Goal: Information Seeking & Learning: Compare options

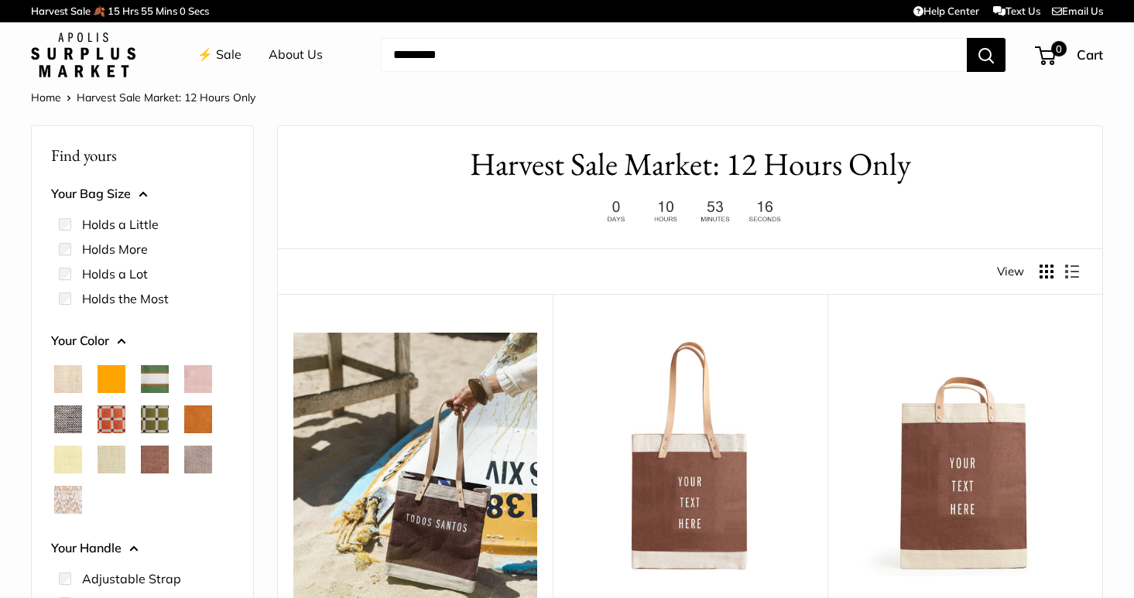
click at [155, 375] on span "Court Green" at bounding box center [155, 379] width 28 height 28
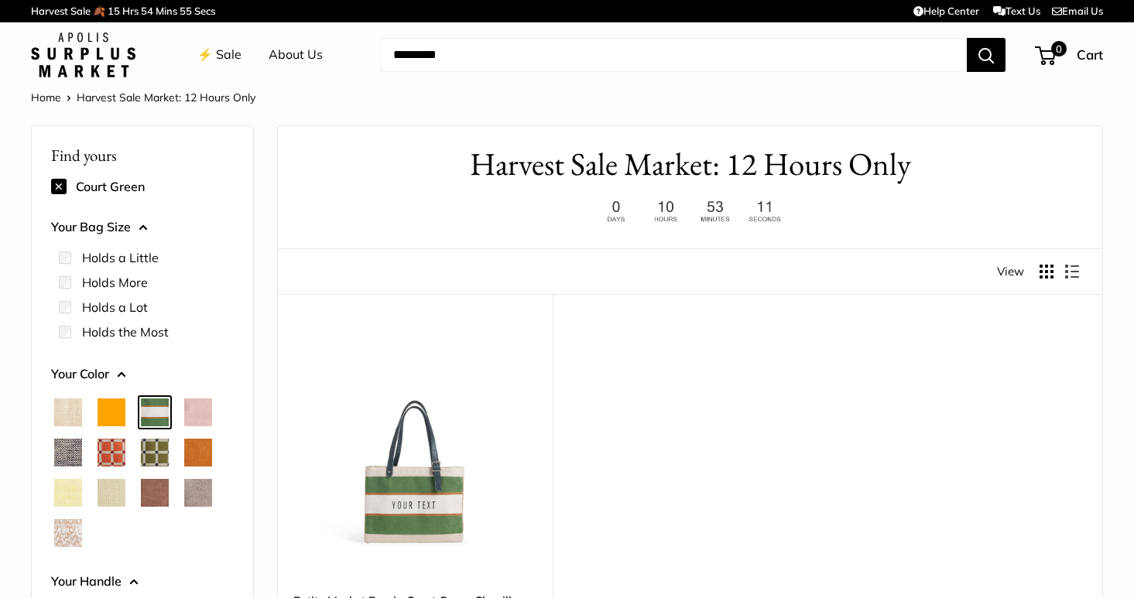
click at [159, 487] on span "Mustang" at bounding box center [155, 493] width 28 height 28
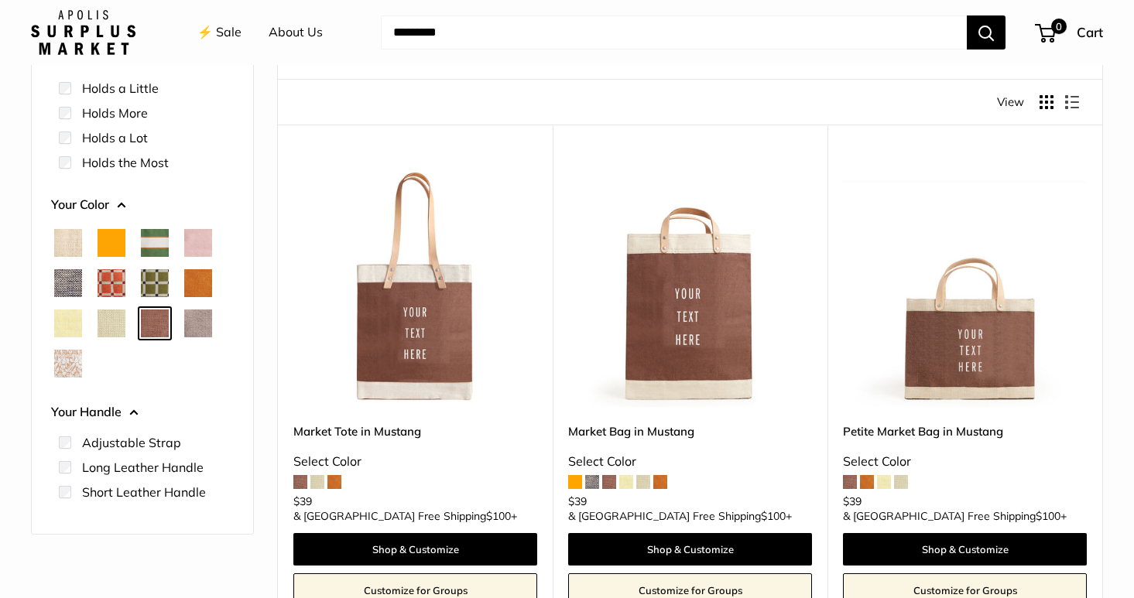
scroll to position [131, 0]
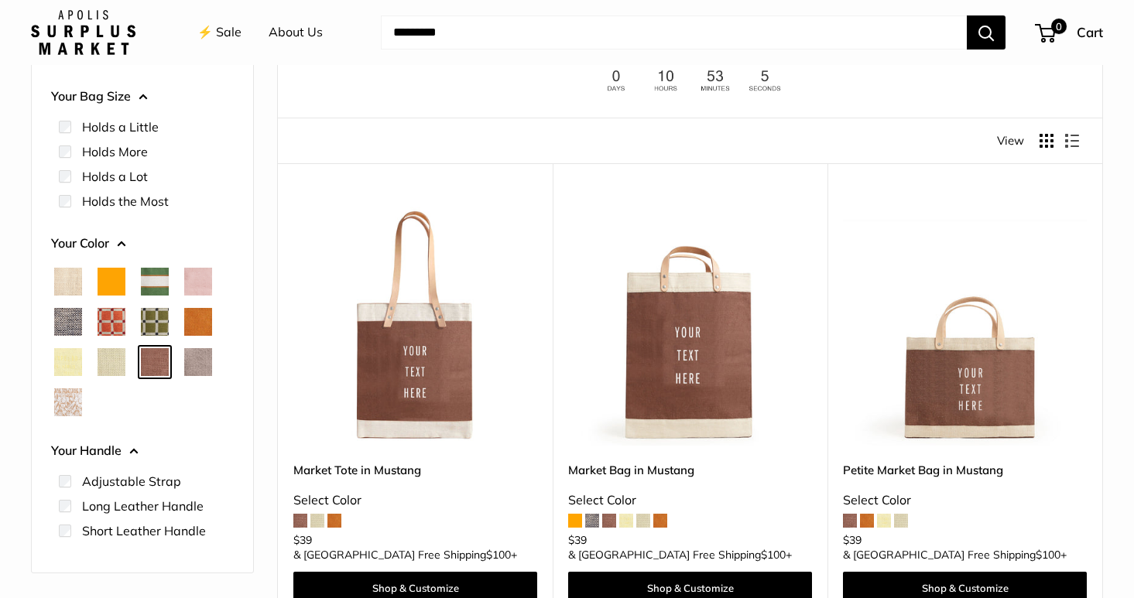
click at [71, 399] on span "White Porcelain" at bounding box center [68, 403] width 28 height 28
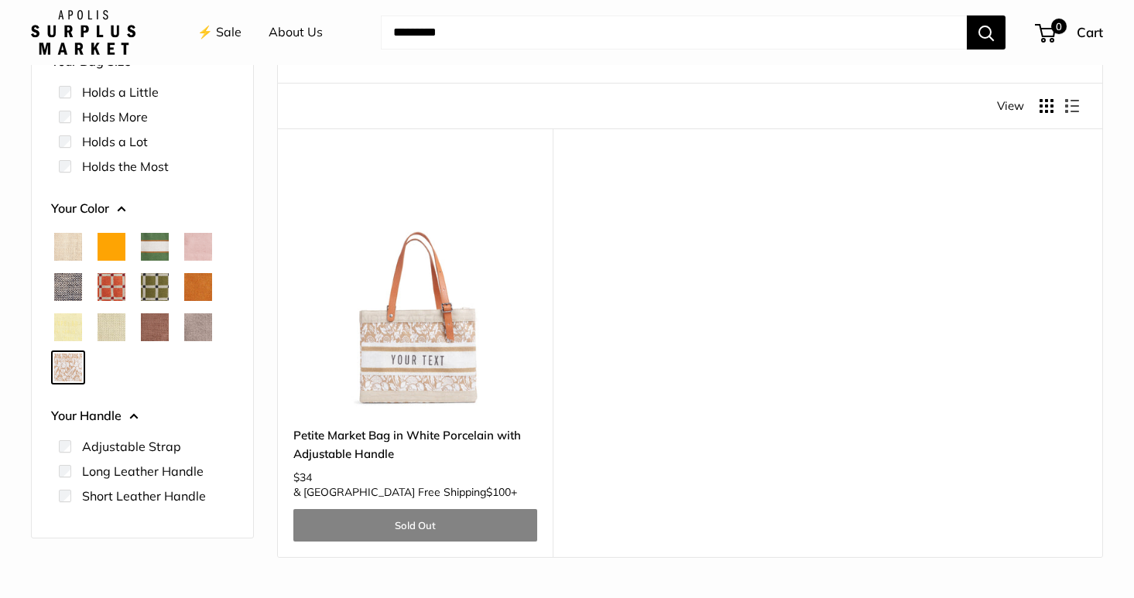
scroll to position [167, 0]
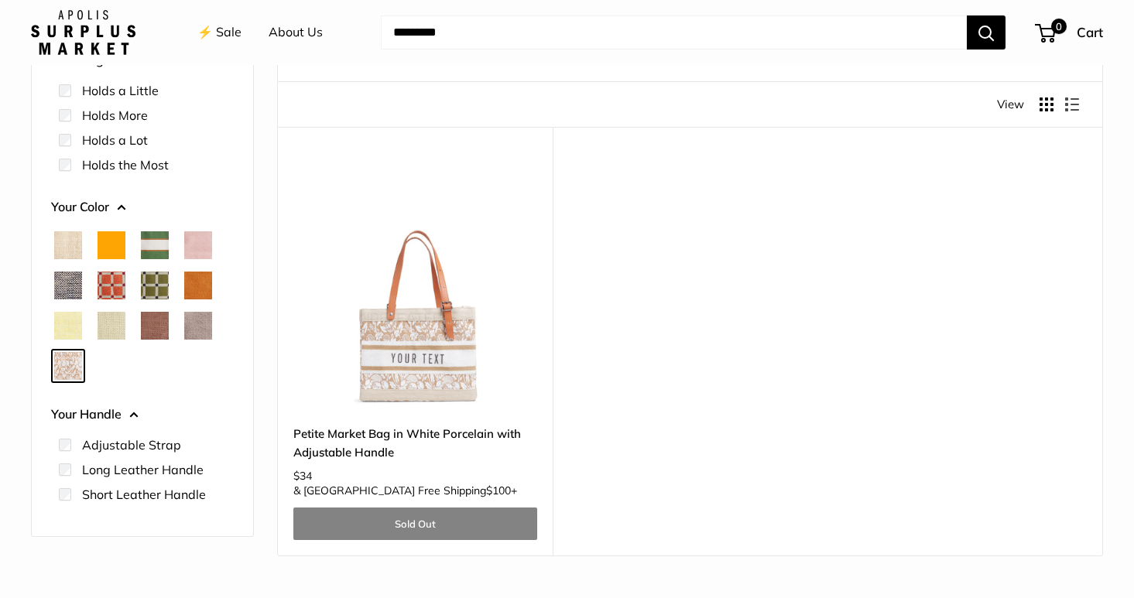
click at [74, 246] on span "Natural" at bounding box center [68, 245] width 28 height 28
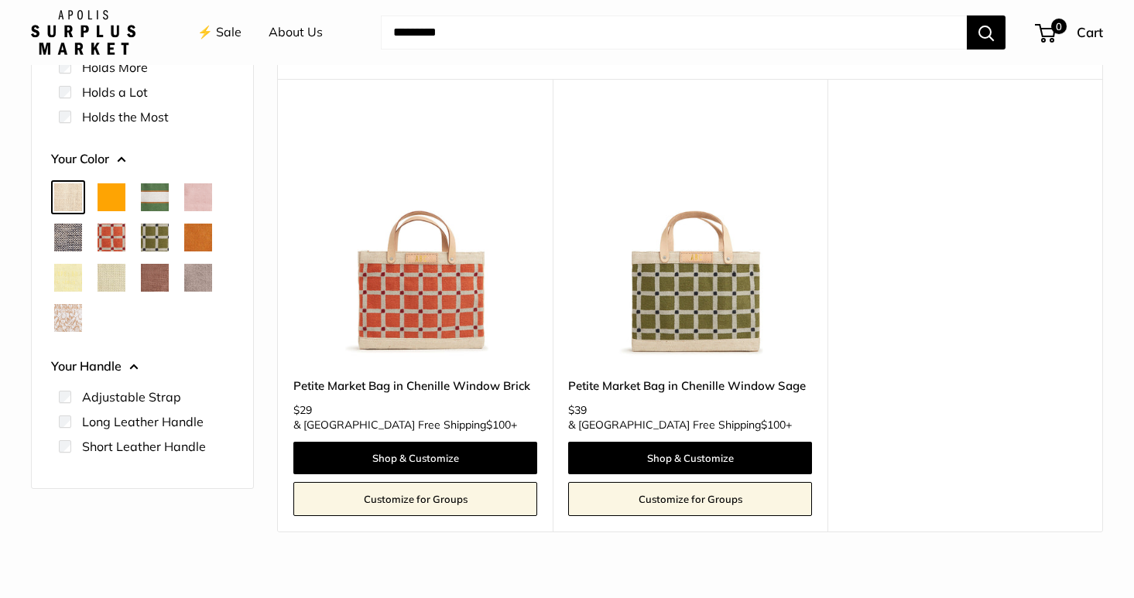
scroll to position [217, 0]
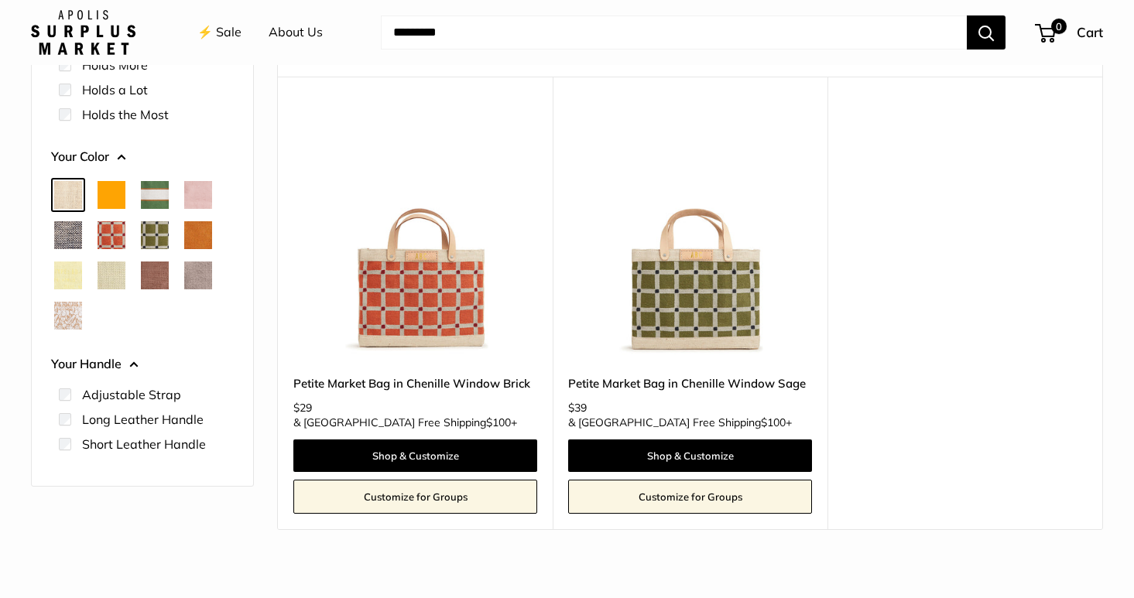
click at [115, 189] on span "Orange" at bounding box center [112, 195] width 28 height 28
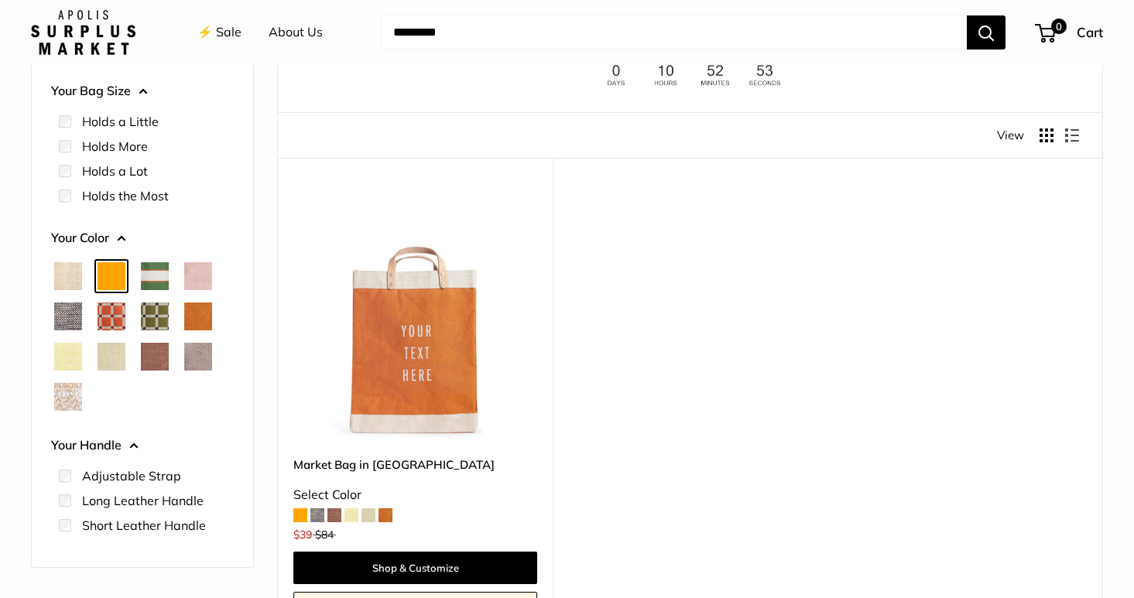
scroll to position [183, 0]
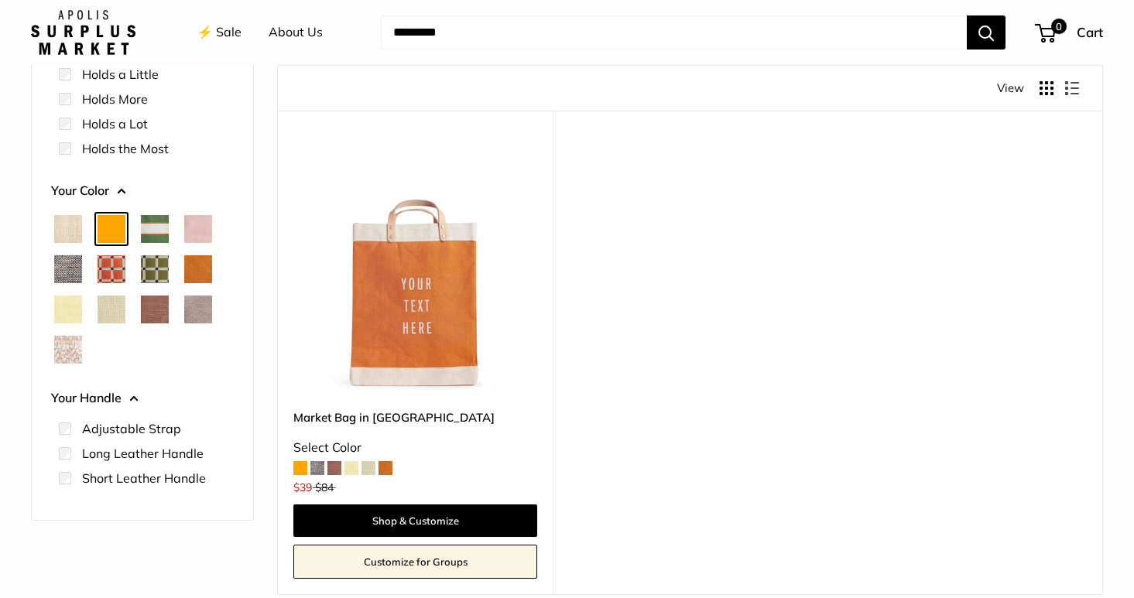
click at [152, 234] on span "Court Green" at bounding box center [155, 229] width 28 height 28
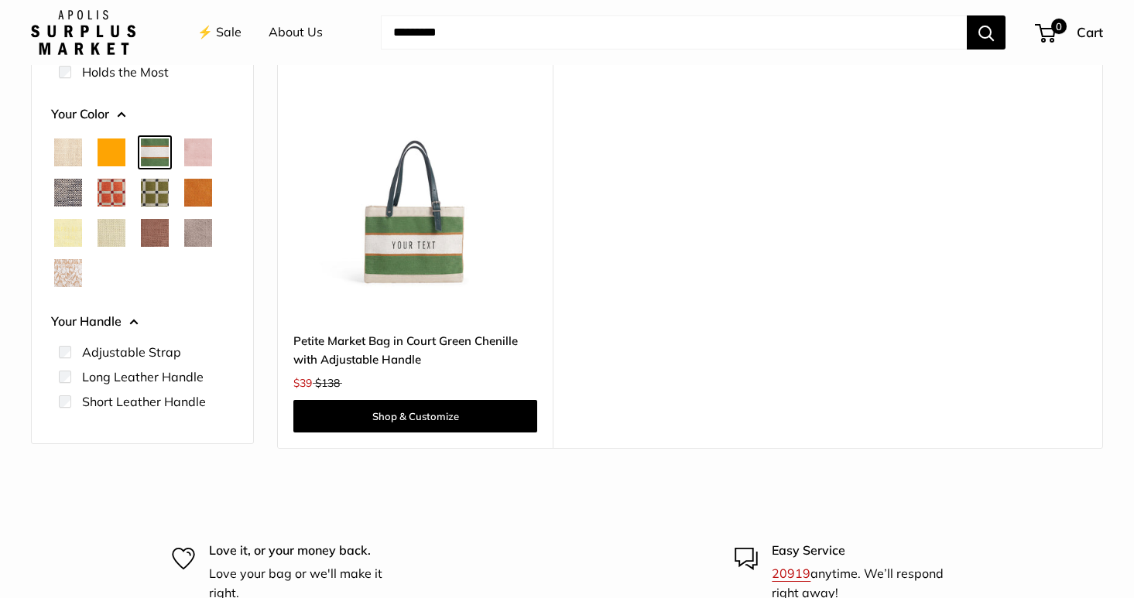
scroll to position [264, 0]
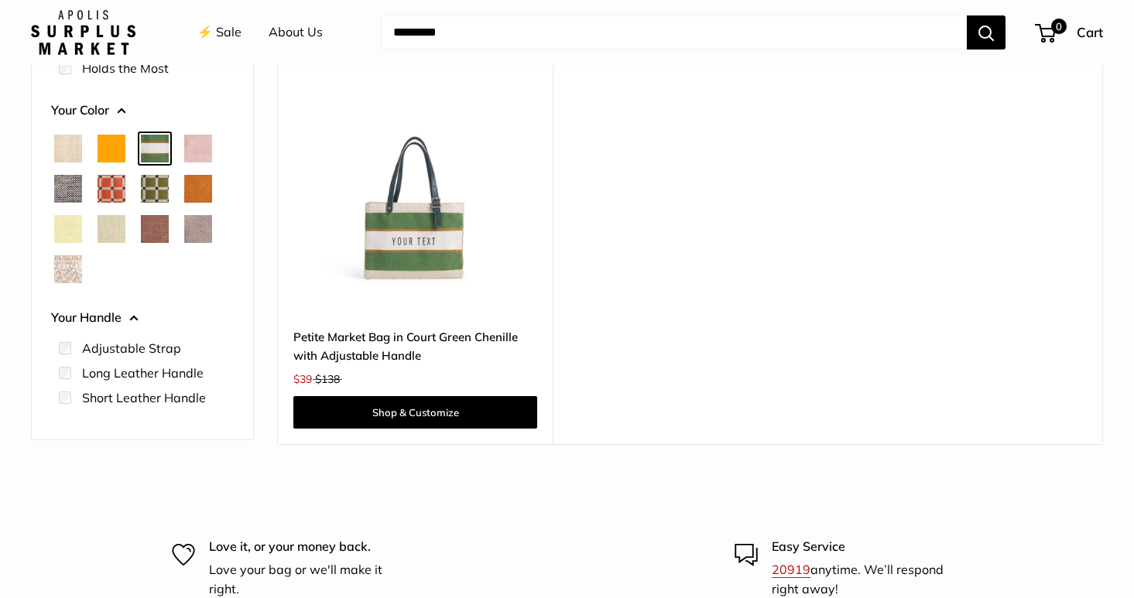
click at [0, 0] on img at bounding box center [0, 0] width 0 height 0
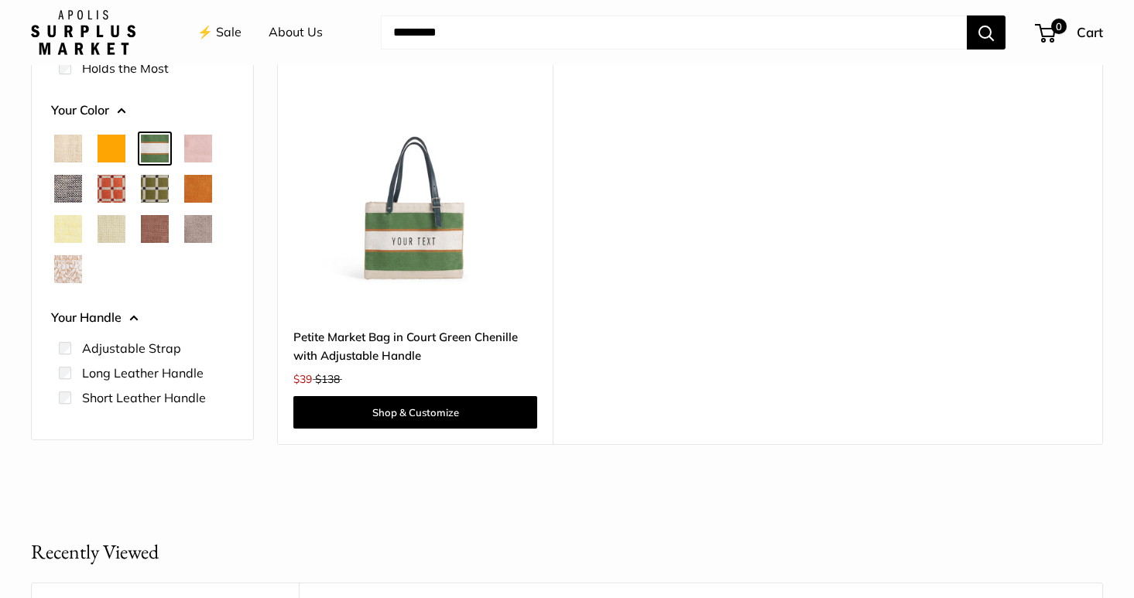
click at [198, 146] on span "Blush" at bounding box center [198, 149] width 28 height 28
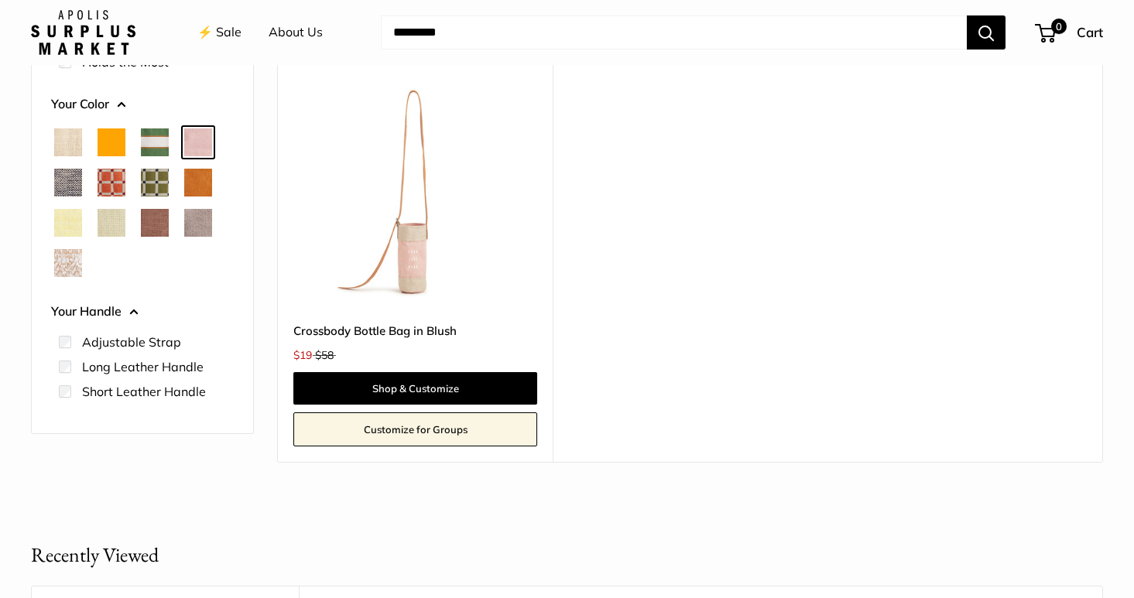
scroll to position [272, 0]
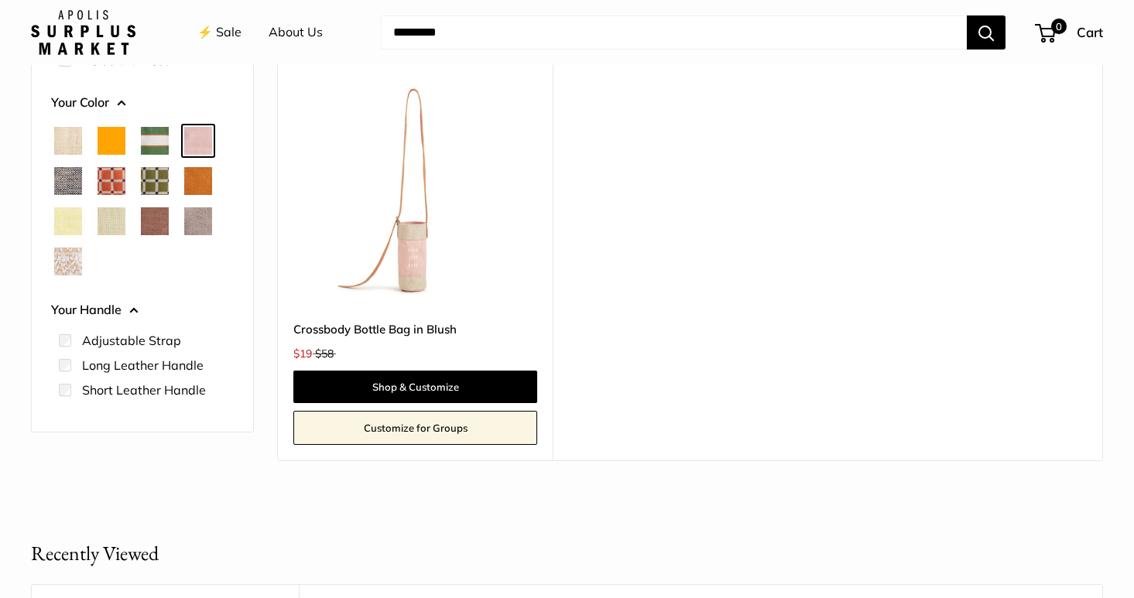
click at [72, 170] on span "Chambray" at bounding box center [68, 181] width 28 height 28
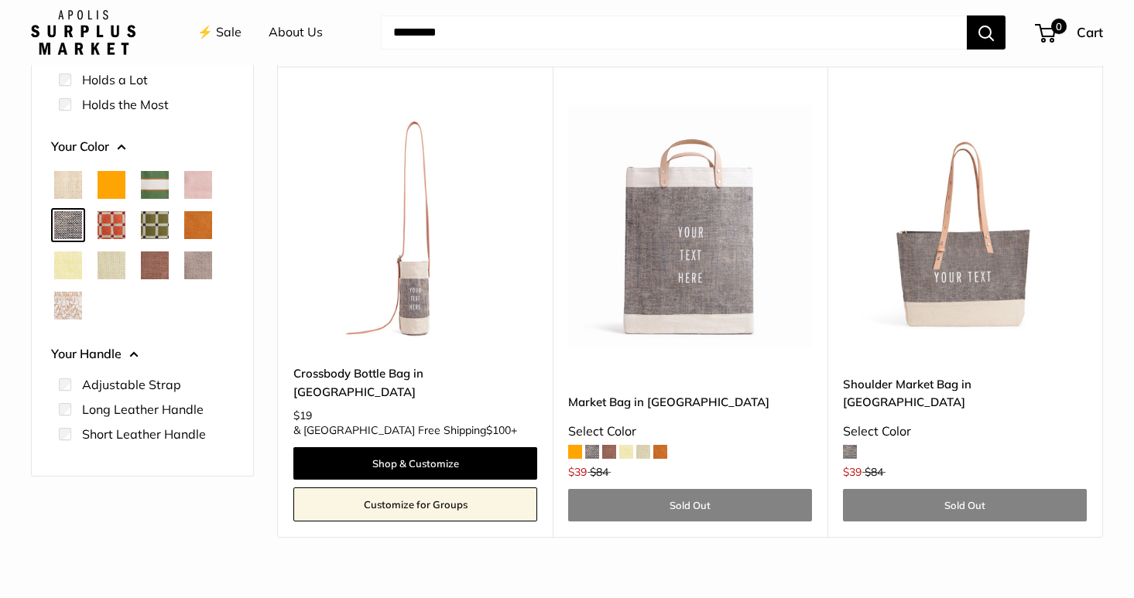
scroll to position [245, 0]
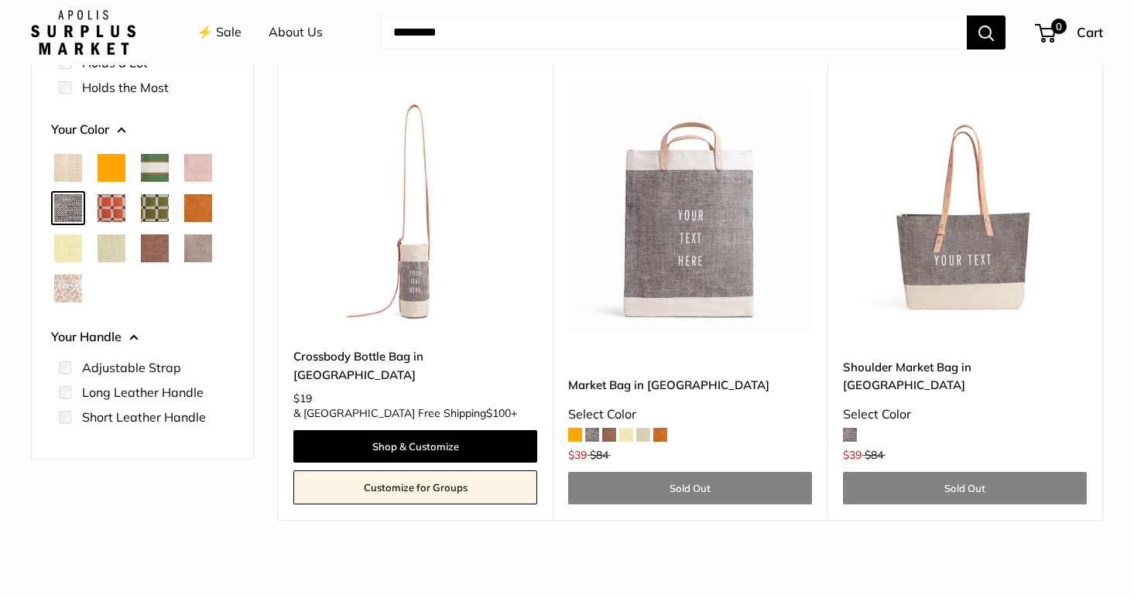
click at [114, 204] on span "Chenille Window Brick" at bounding box center [112, 208] width 28 height 28
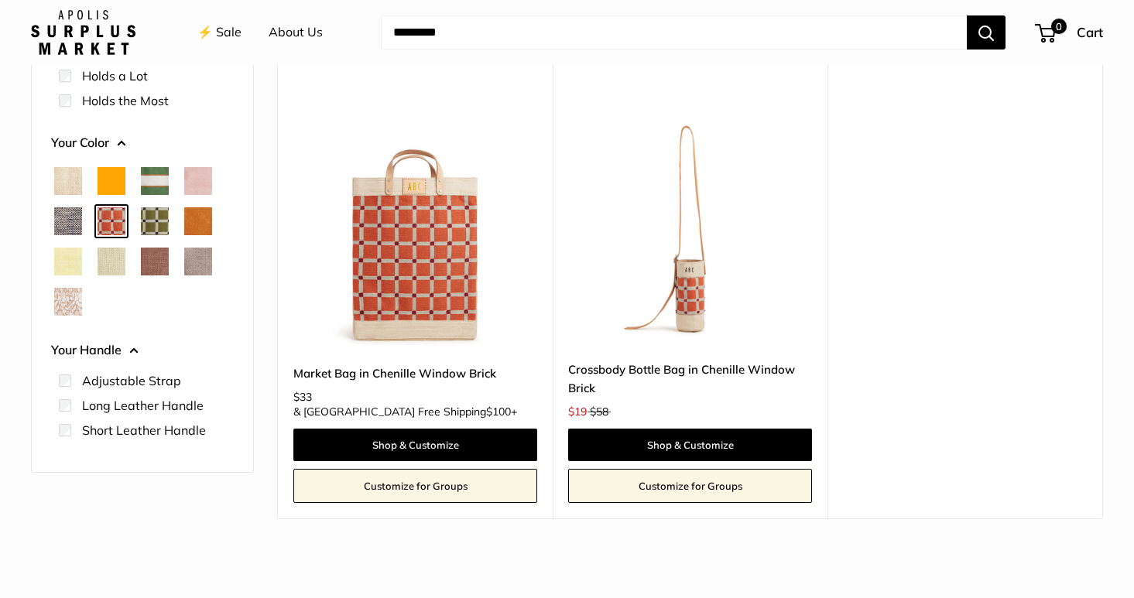
scroll to position [238, 0]
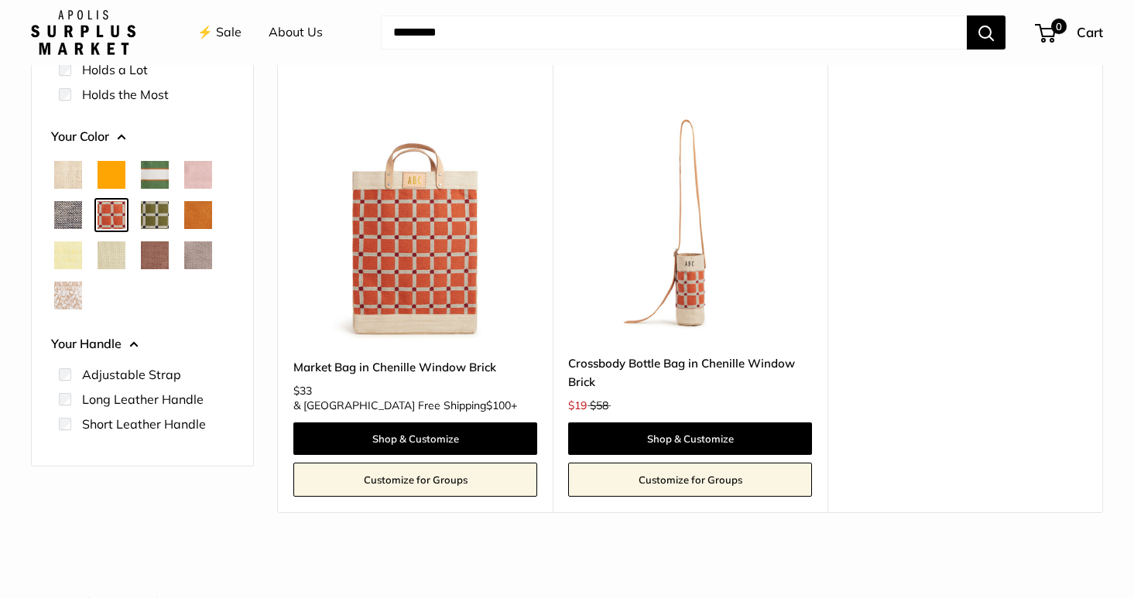
click at [157, 214] on span "Chenille Window Sage" at bounding box center [155, 215] width 28 height 28
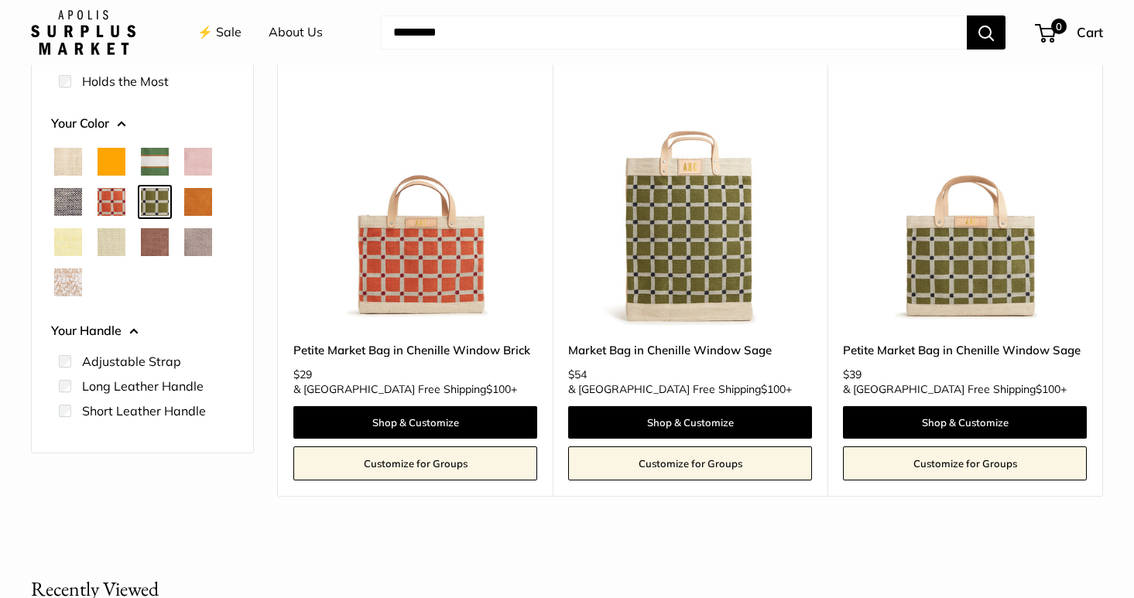
scroll to position [253, 0]
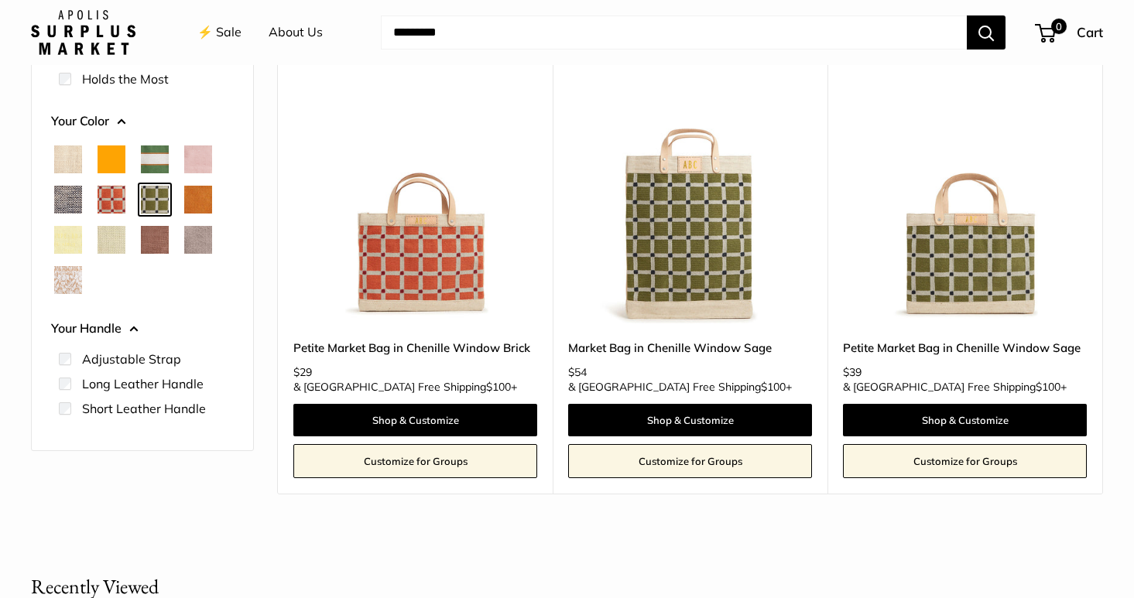
click at [201, 199] on span "Cognac" at bounding box center [198, 200] width 28 height 28
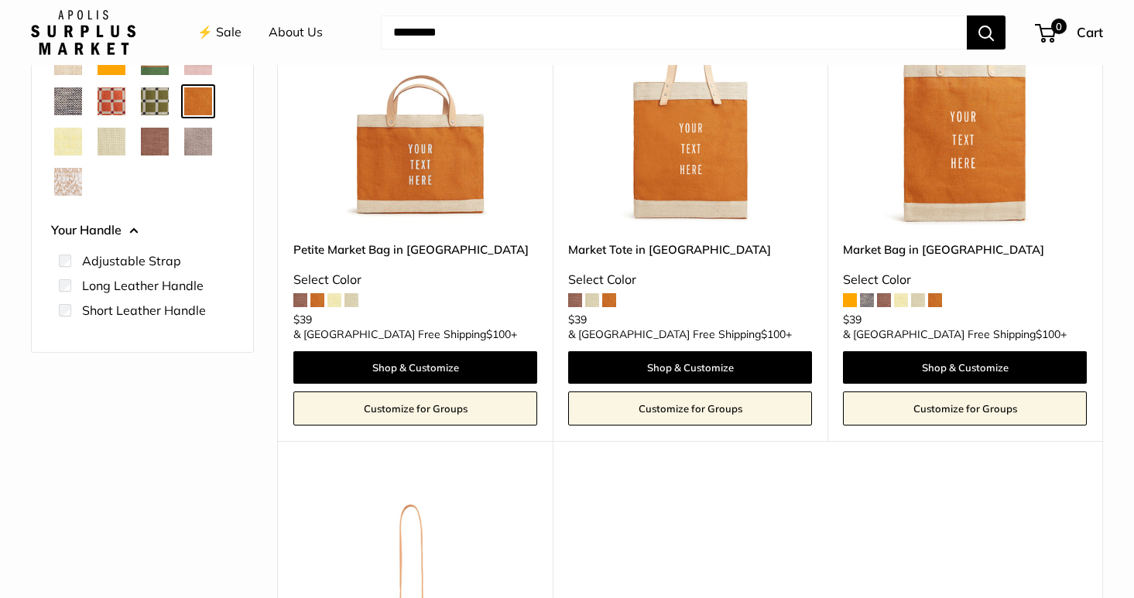
scroll to position [348, 0]
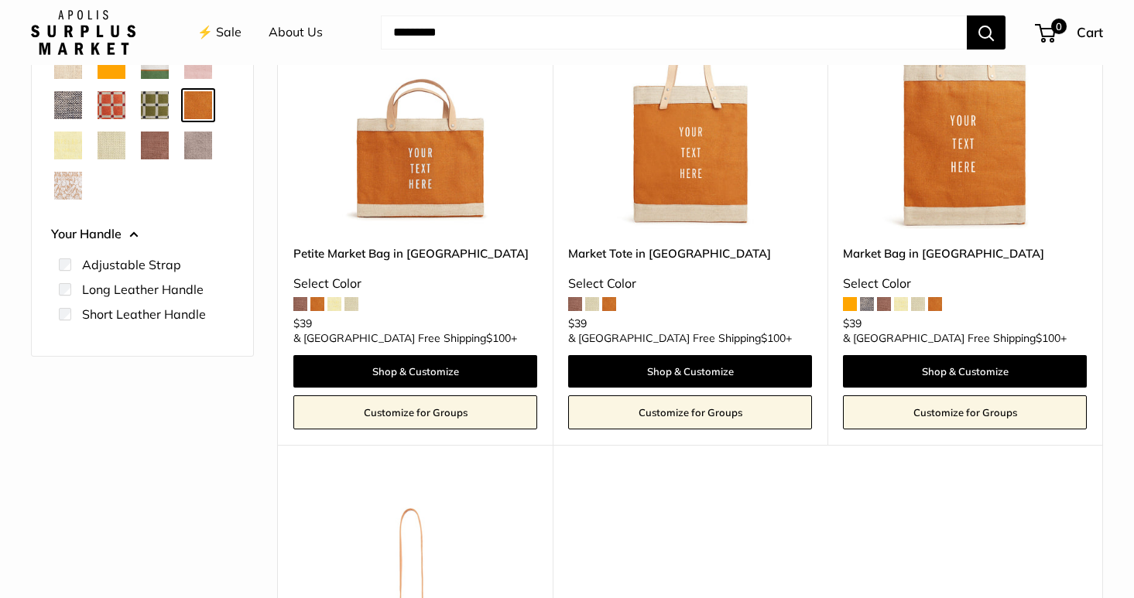
click at [67, 146] on span "Daisy" at bounding box center [68, 146] width 28 height 28
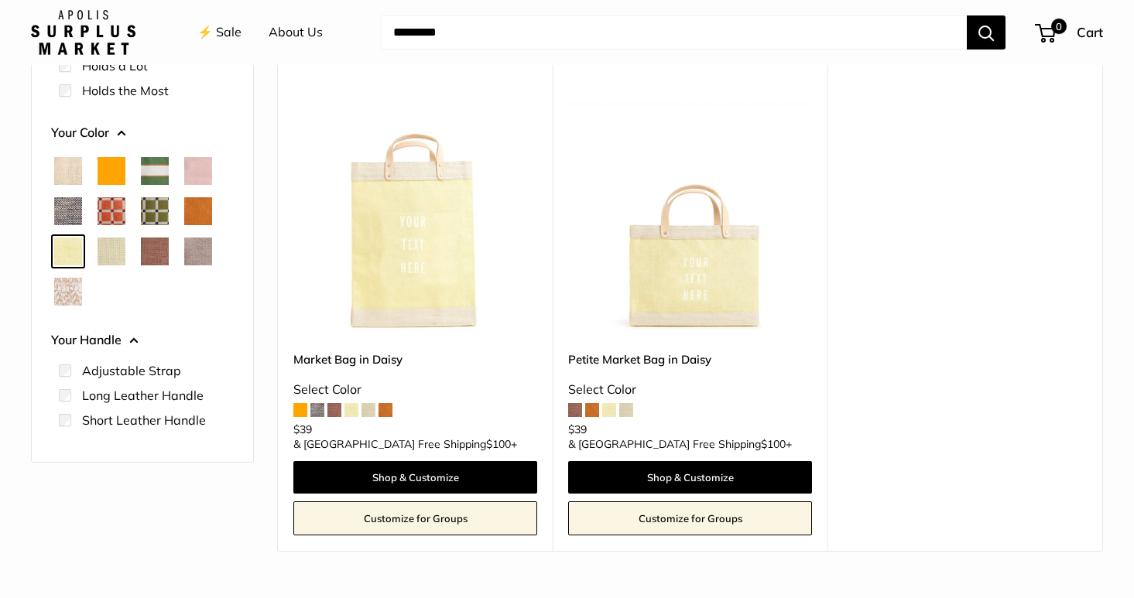
scroll to position [266, 0]
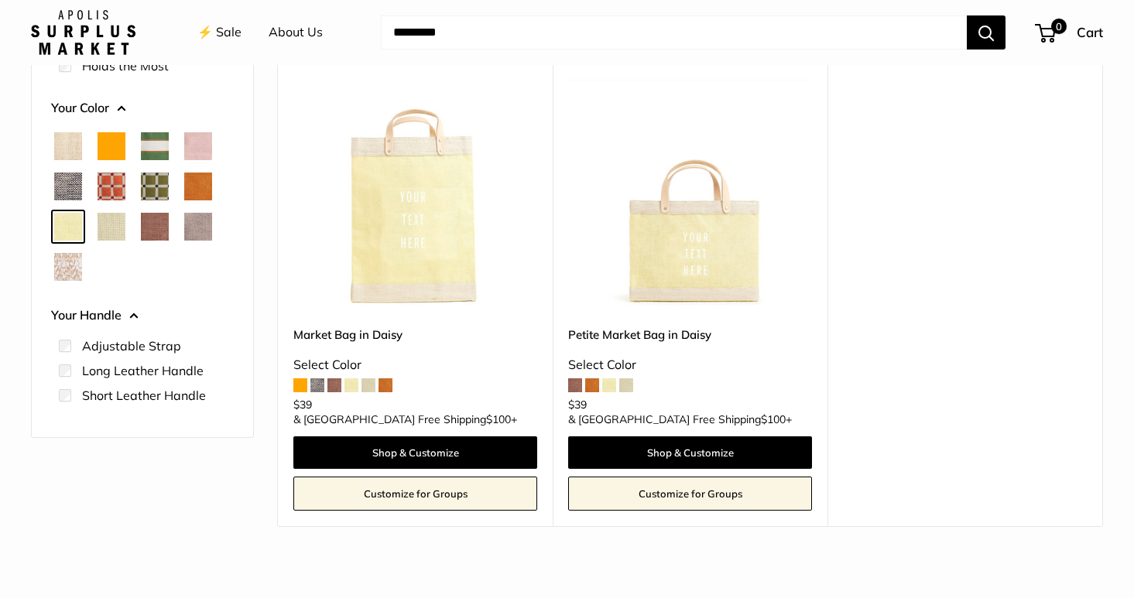
click at [115, 227] on span "Mint Sorbet" at bounding box center [112, 227] width 28 height 28
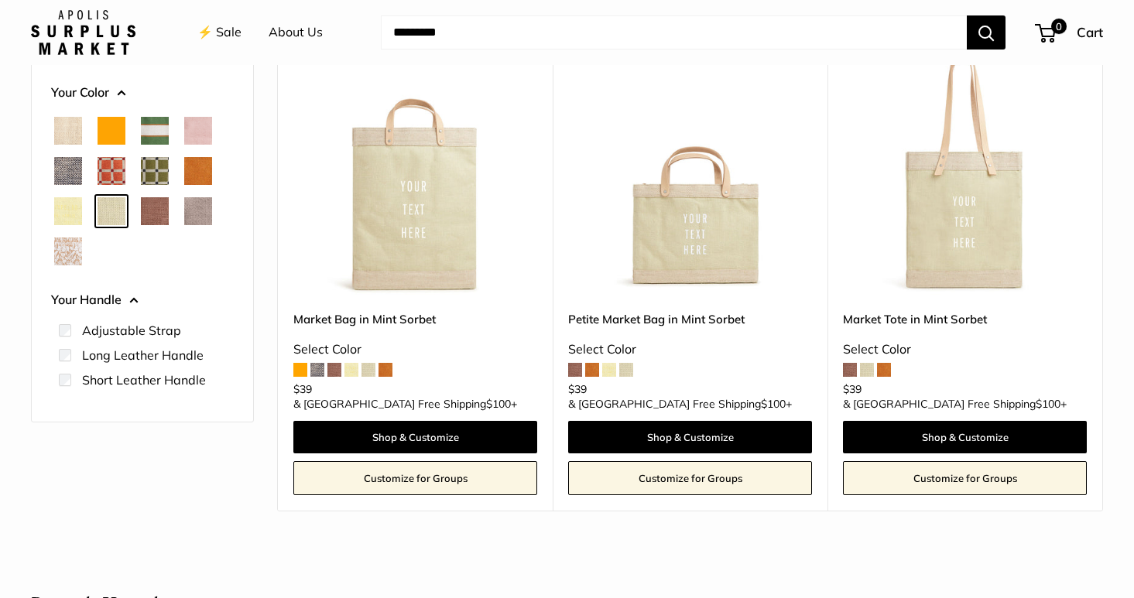
scroll to position [288, 0]
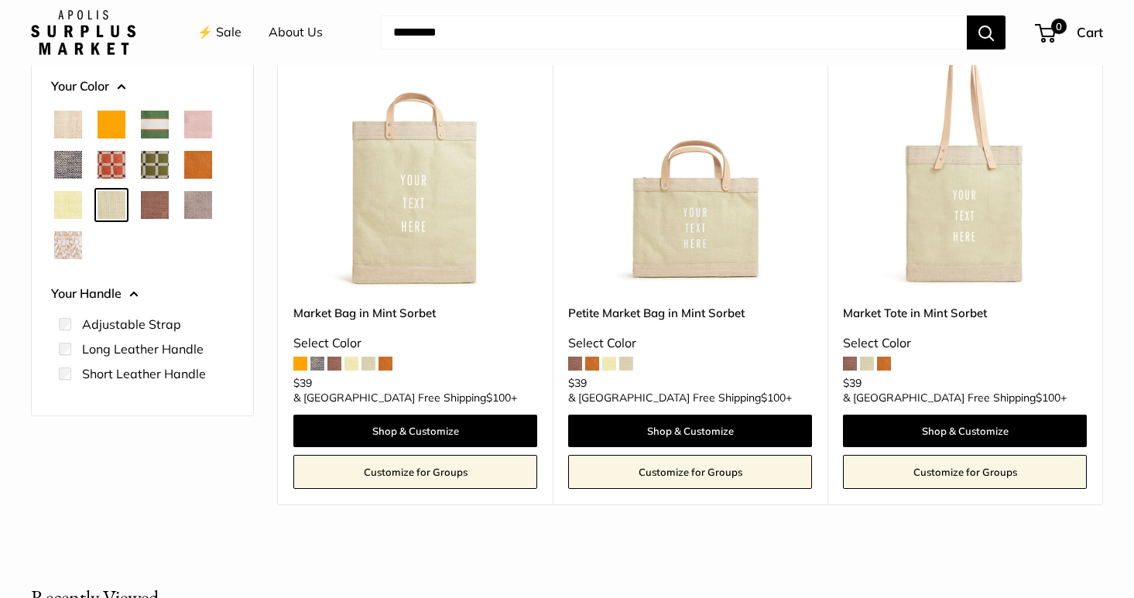
click at [155, 205] on span "Mustang" at bounding box center [155, 205] width 28 height 28
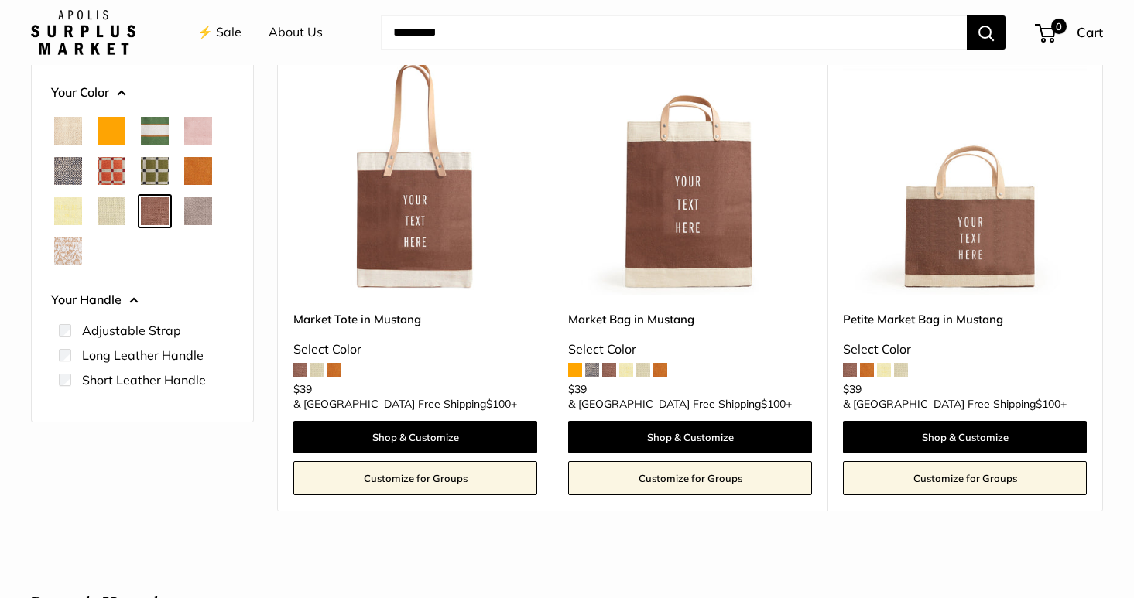
scroll to position [313, 0]
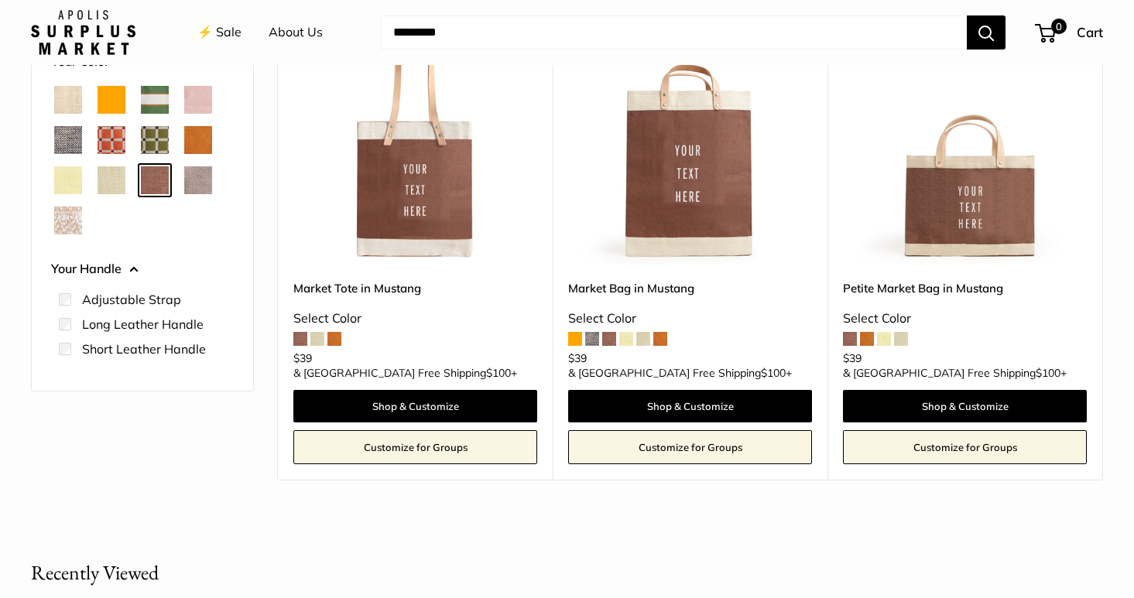
click at [195, 183] on span "Taupe" at bounding box center [198, 180] width 28 height 28
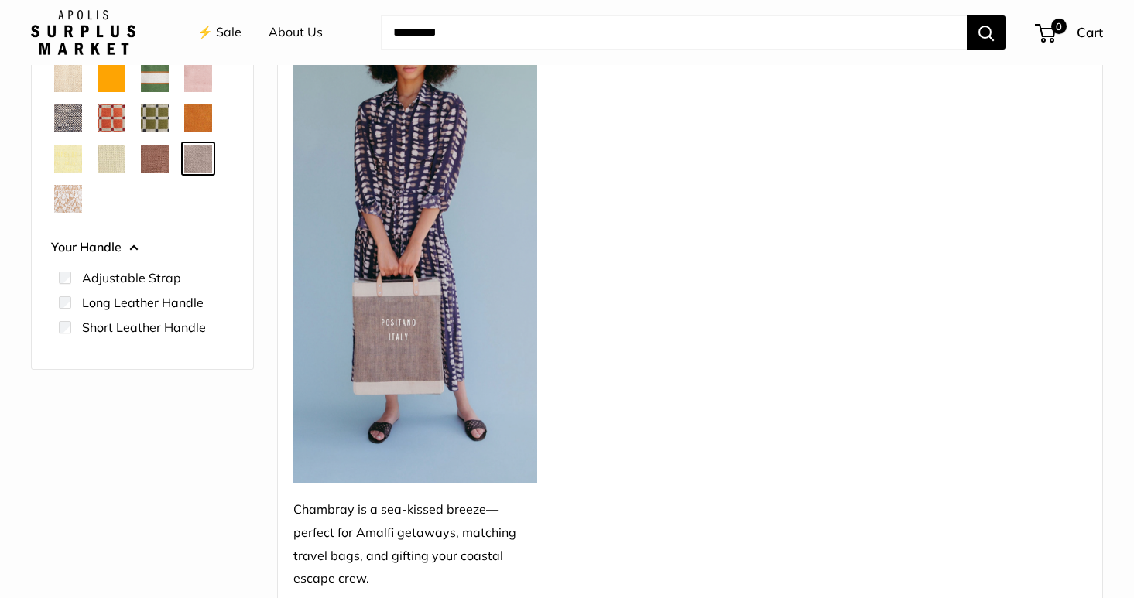
scroll to position [322, 0]
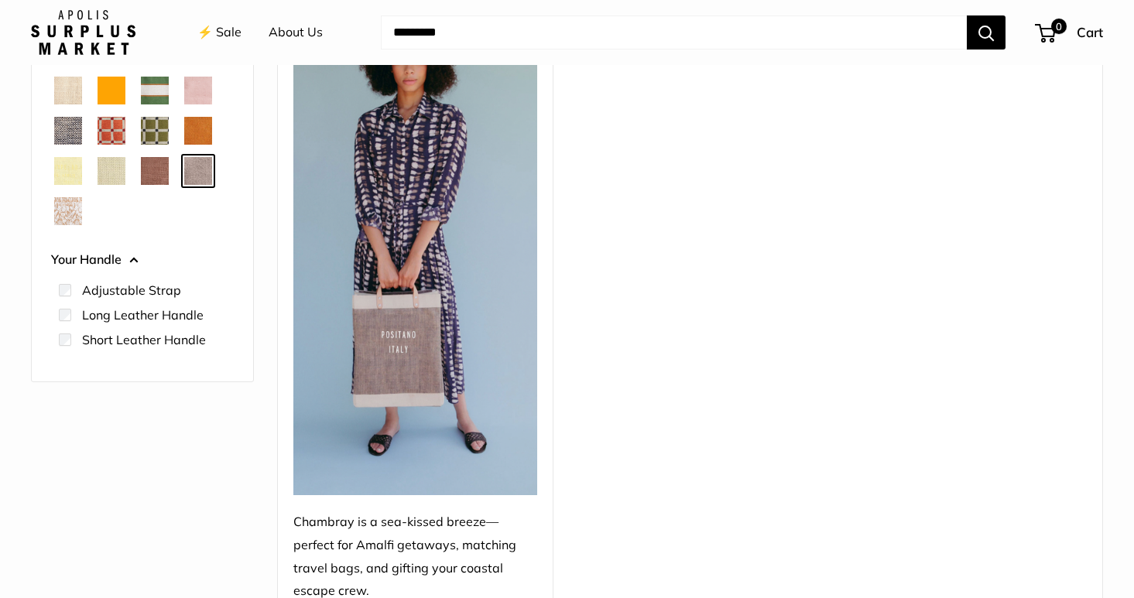
click at [76, 213] on span "White Porcelain" at bounding box center [68, 211] width 28 height 28
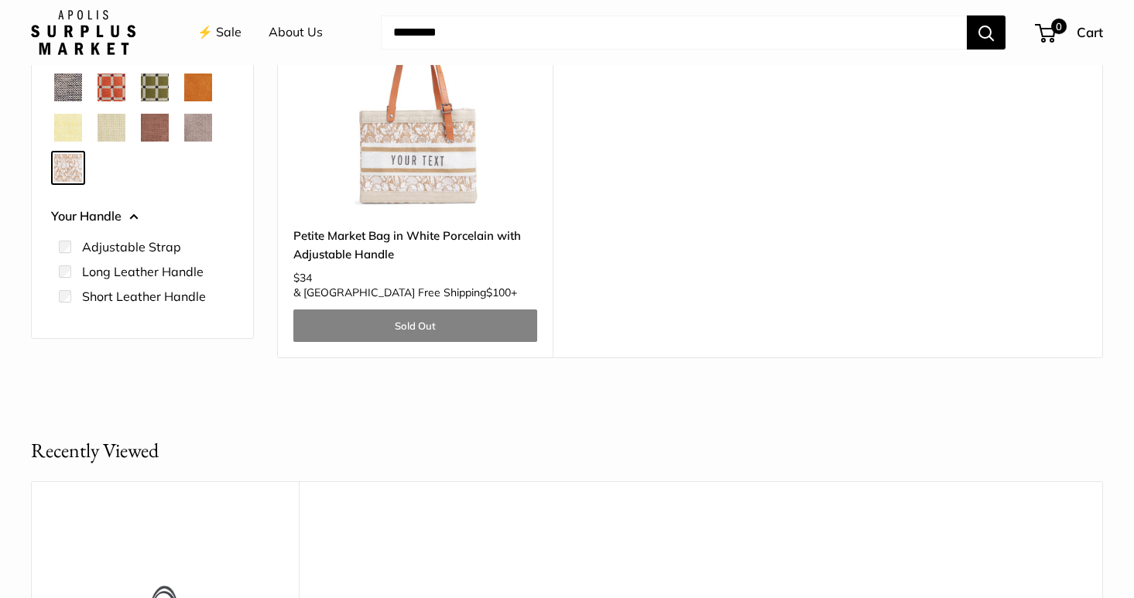
scroll to position [368, 0]
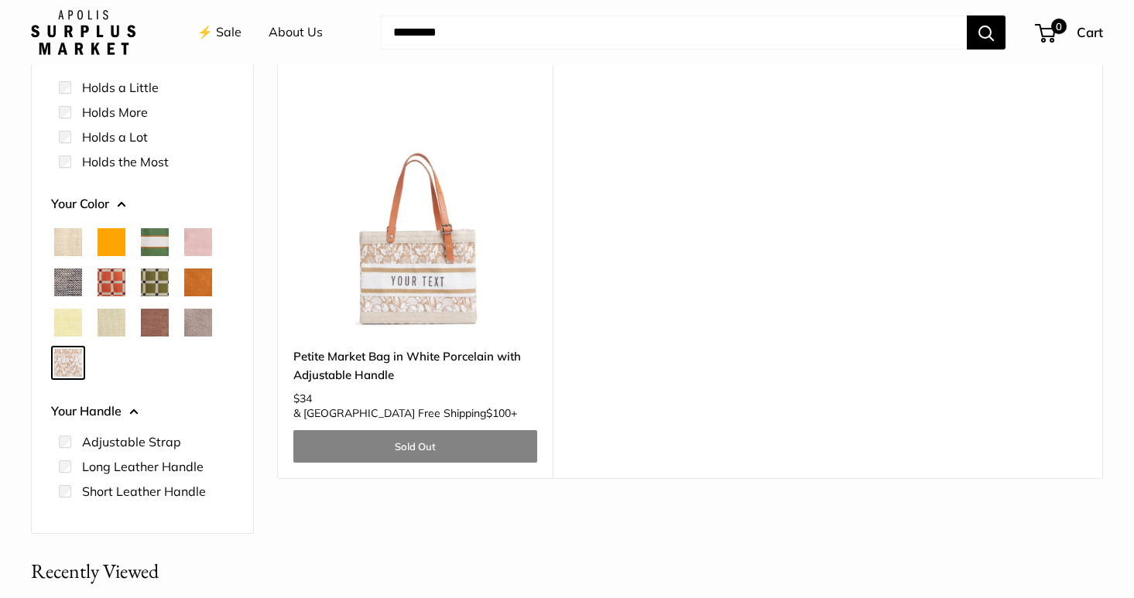
scroll to position [242, 0]
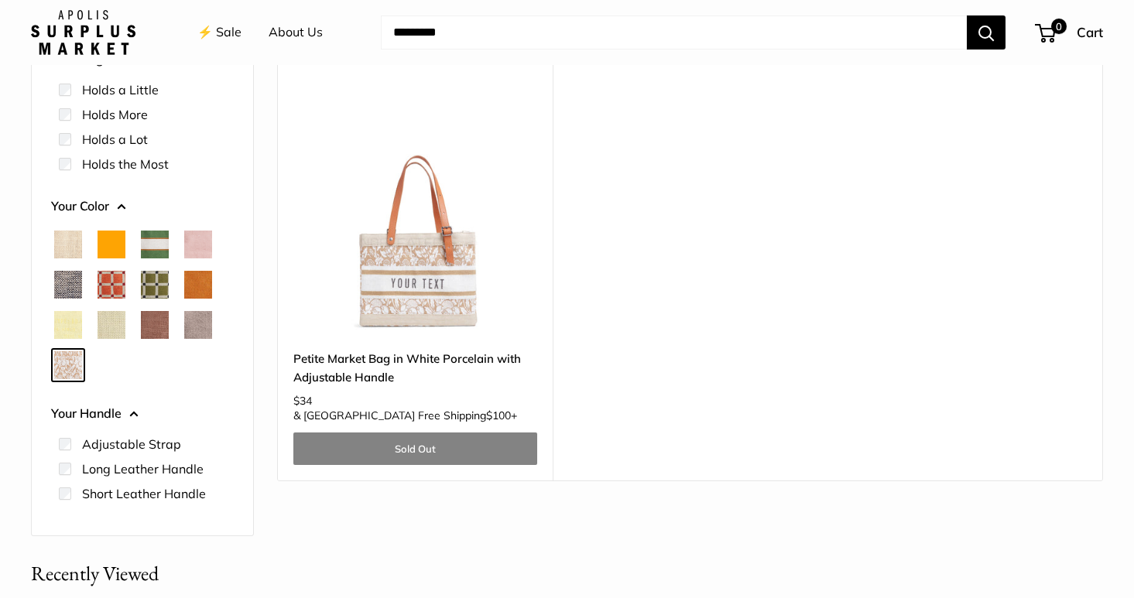
click at [76, 276] on span "Chambray" at bounding box center [68, 285] width 28 height 28
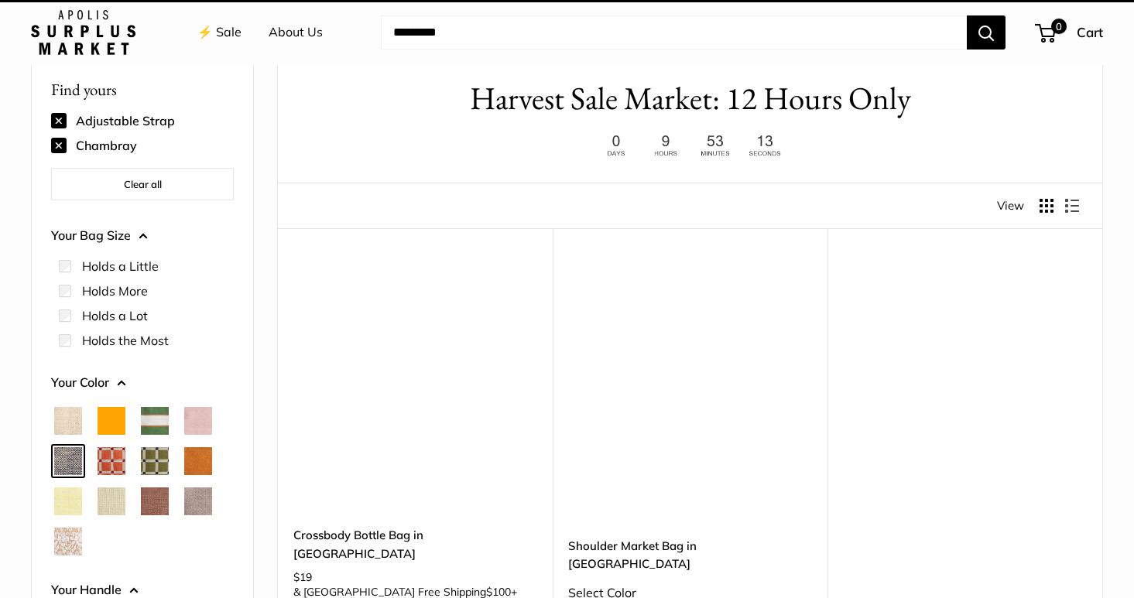
scroll to position [41, 0]
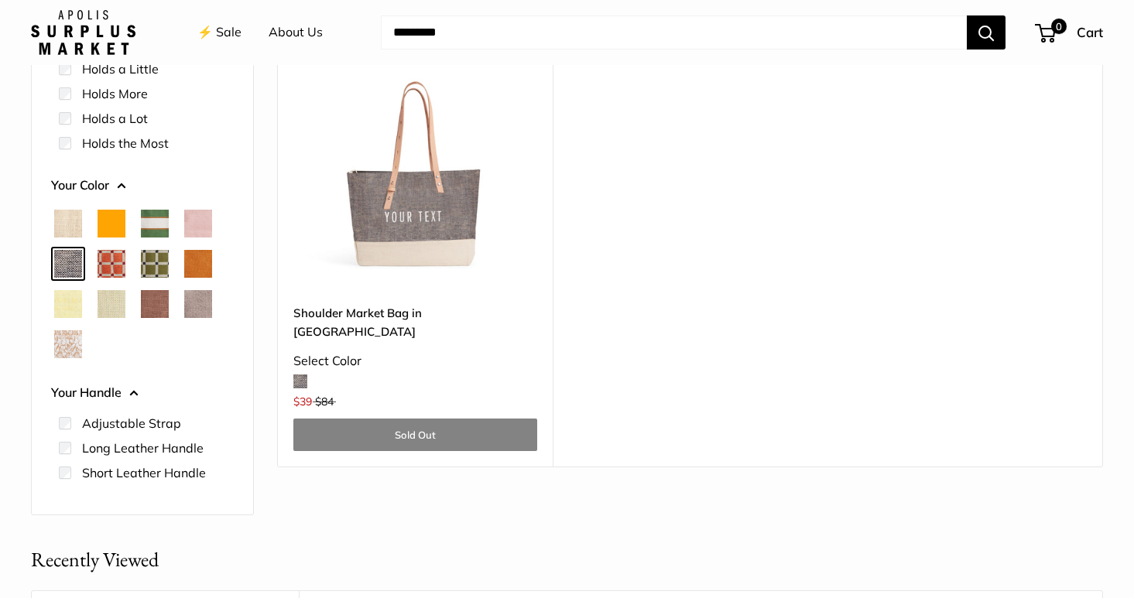
scroll to position [300, 0]
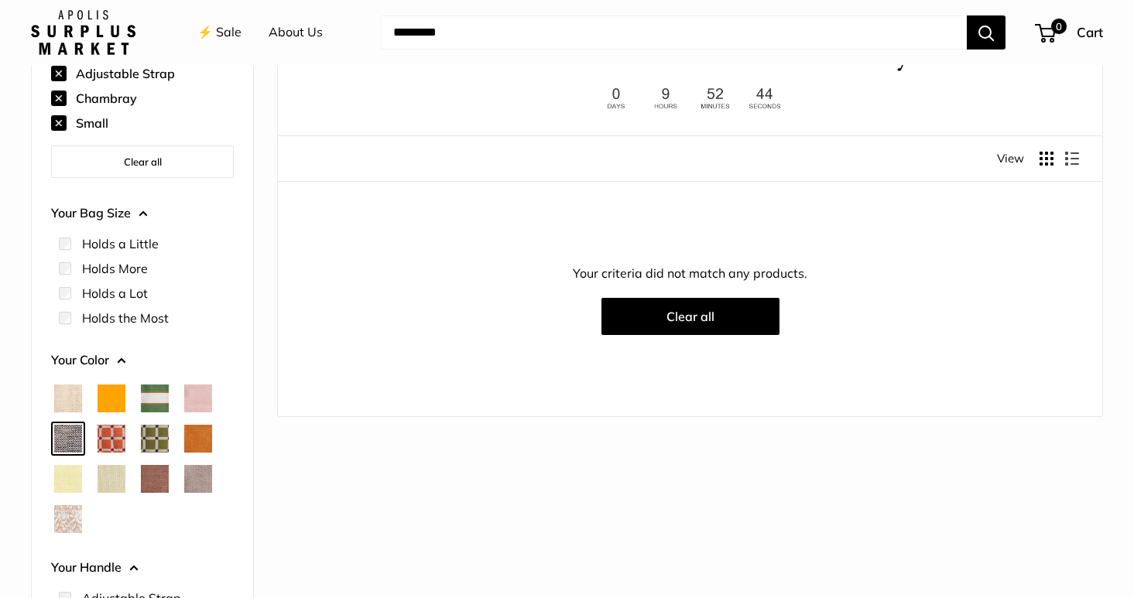
scroll to position [135, 0]
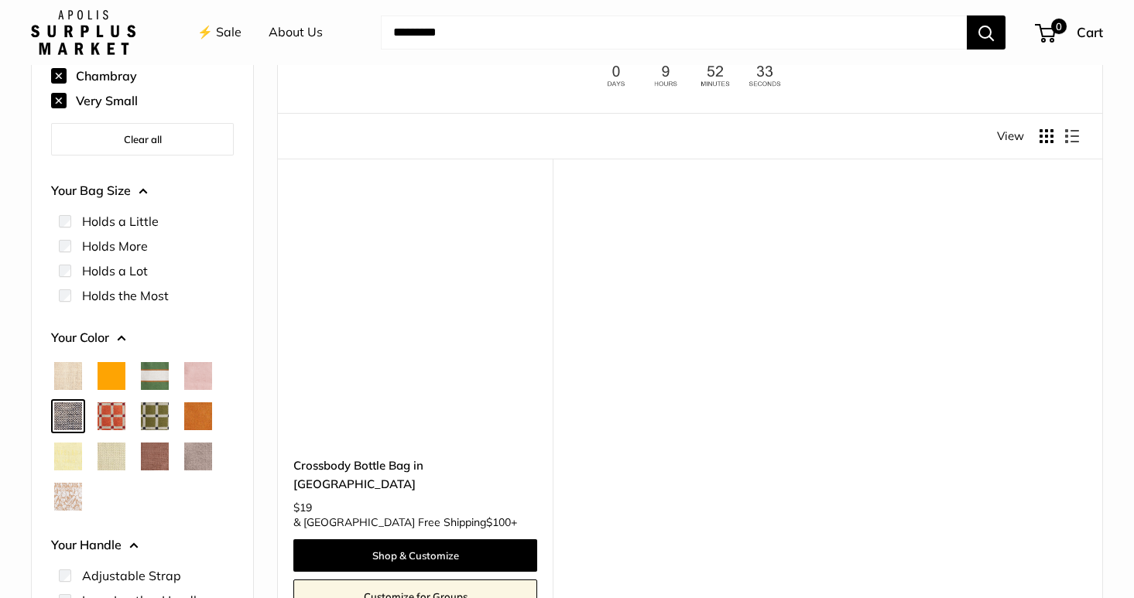
scroll to position [41, 0]
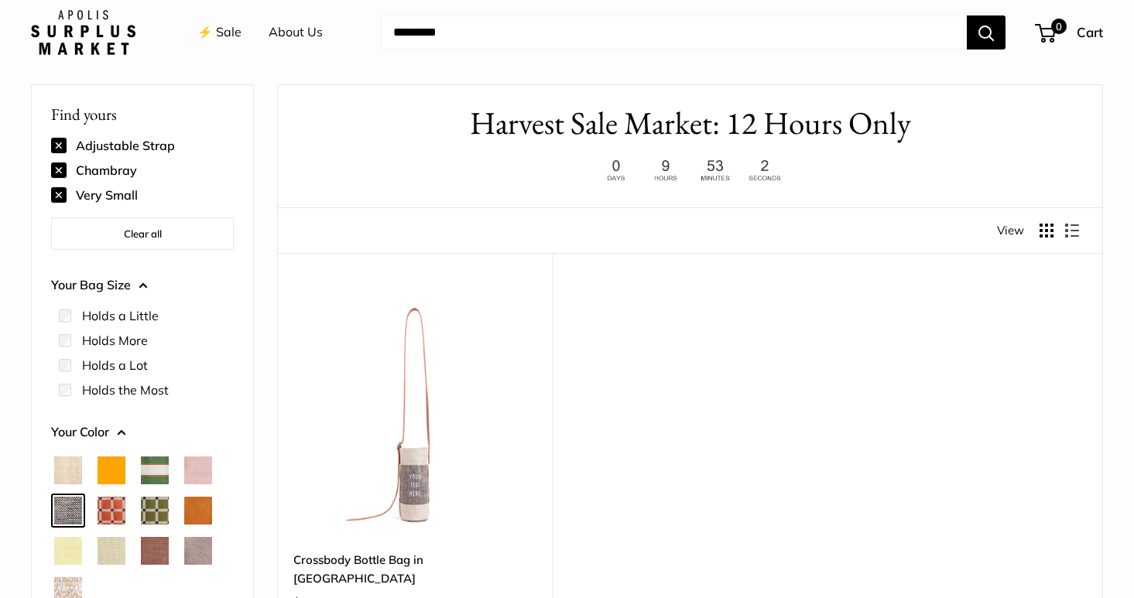
click at [54, 194] on button at bounding box center [58, 194] width 15 height 15
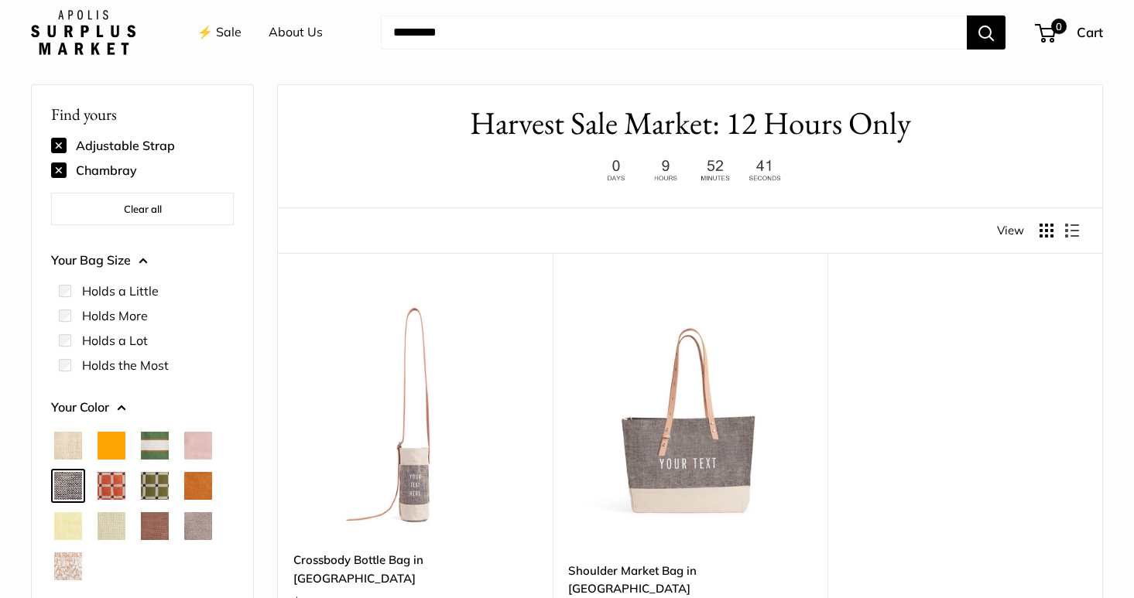
click at [60, 167] on button at bounding box center [58, 170] width 15 height 15
